Goal: Task Accomplishment & Management: Manage account settings

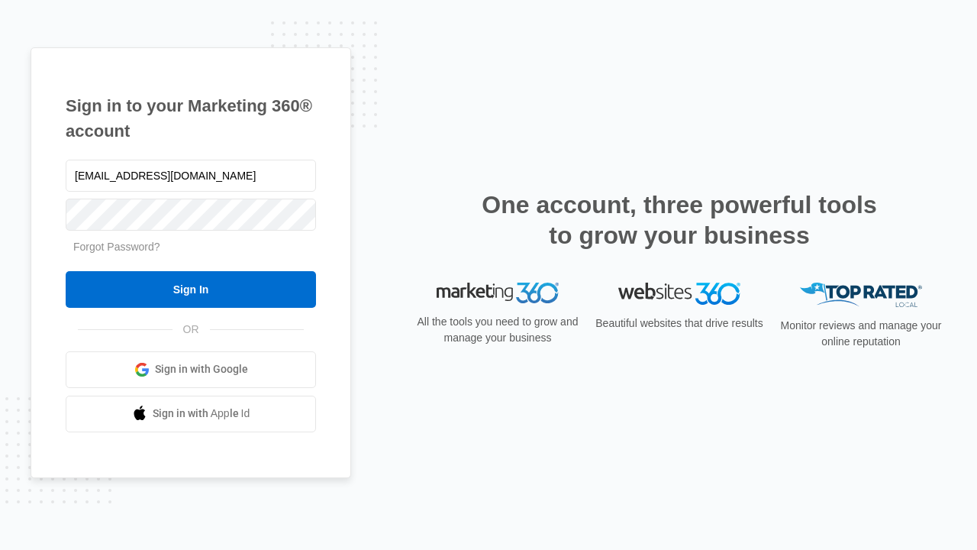
type input "[EMAIL_ADDRESS][DOMAIN_NAME]"
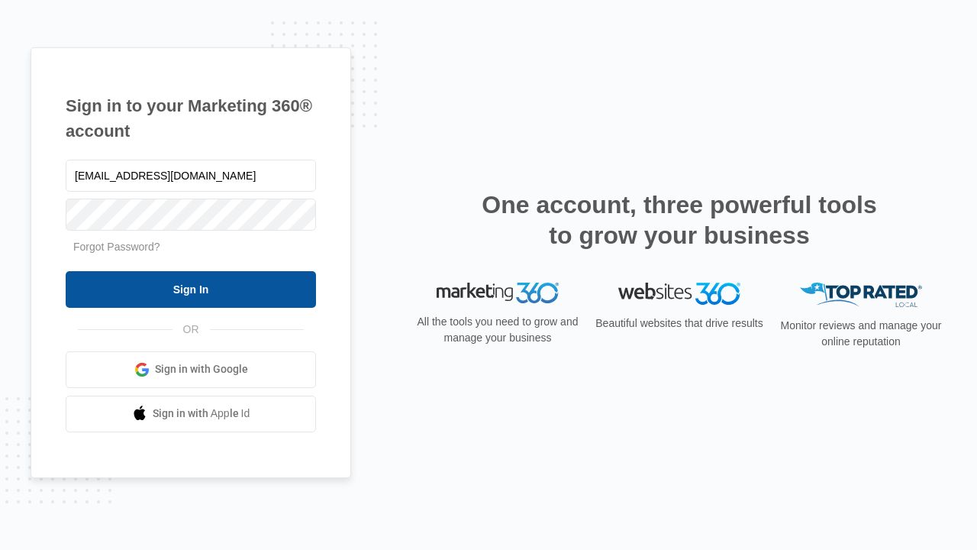
click at [191, 289] on input "Sign In" at bounding box center [191, 289] width 250 height 37
